Goal: Information Seeking & Learning: Learn about a topic

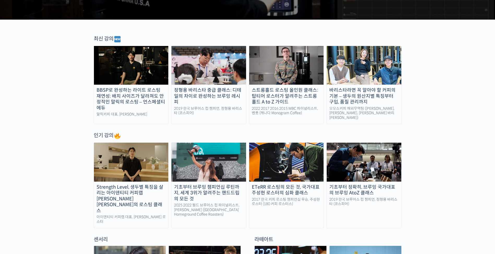
click at [126, 66] on img at bounding box center [131, 65] width 75 height 39
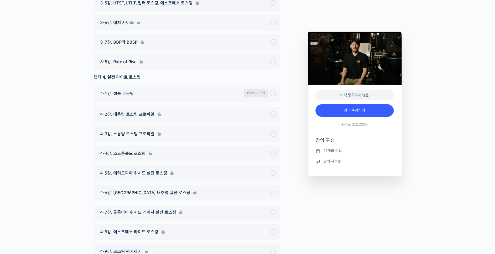
scroll to position [2312, 0]
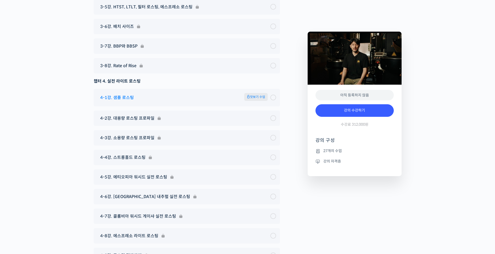
click at [256, 101] on span "맛보기 수업" at bounding box center [255, 97] width 23 height 8
